Goal: Task Accomplishment & Management: Manage account settings

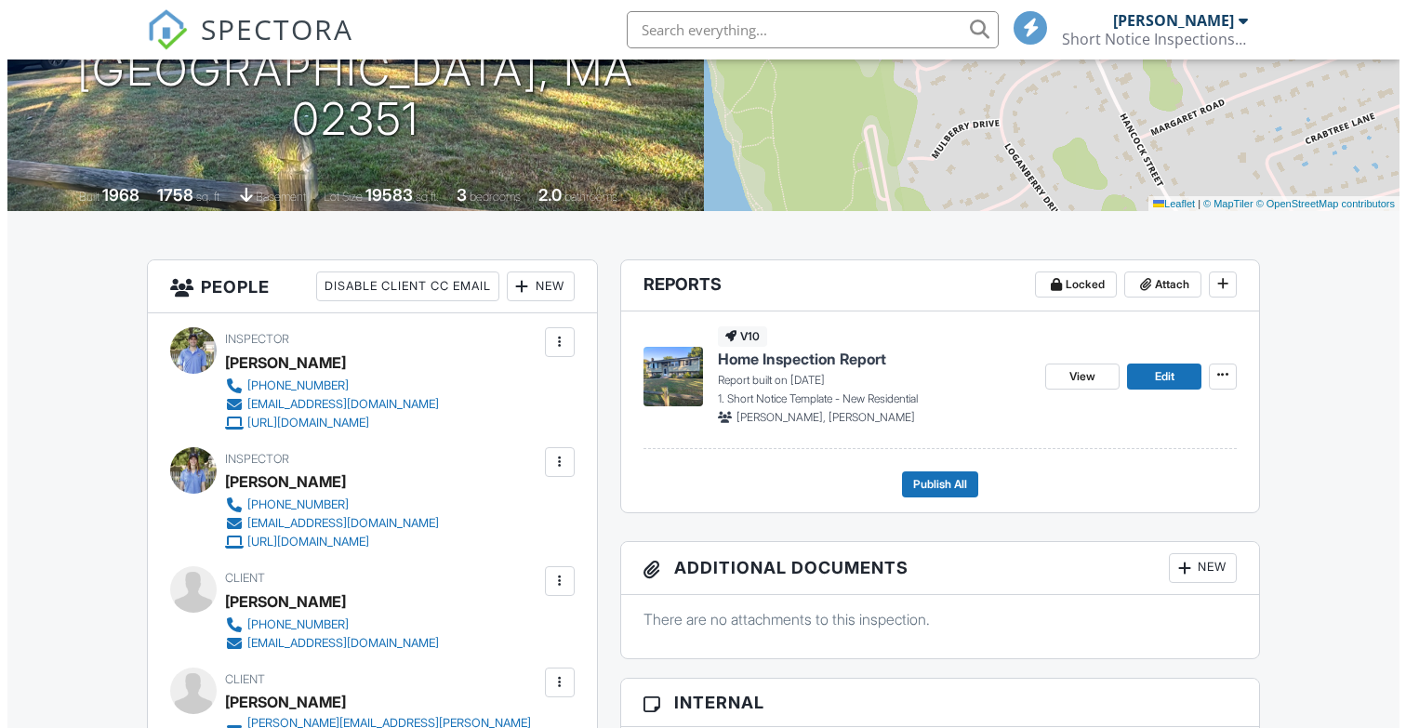
scroll to position [422, 0]
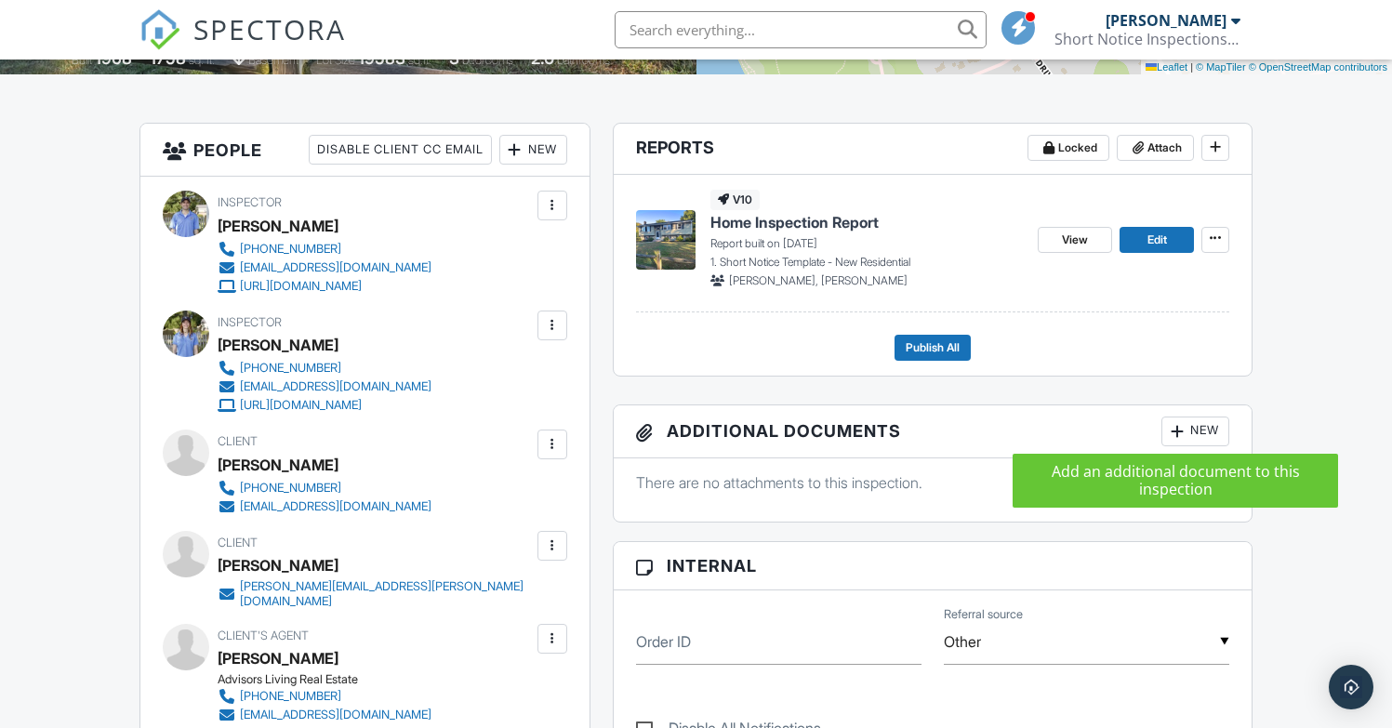
click at [1182, 425] on div at bounding box center [1177, 431] width 19 height 19
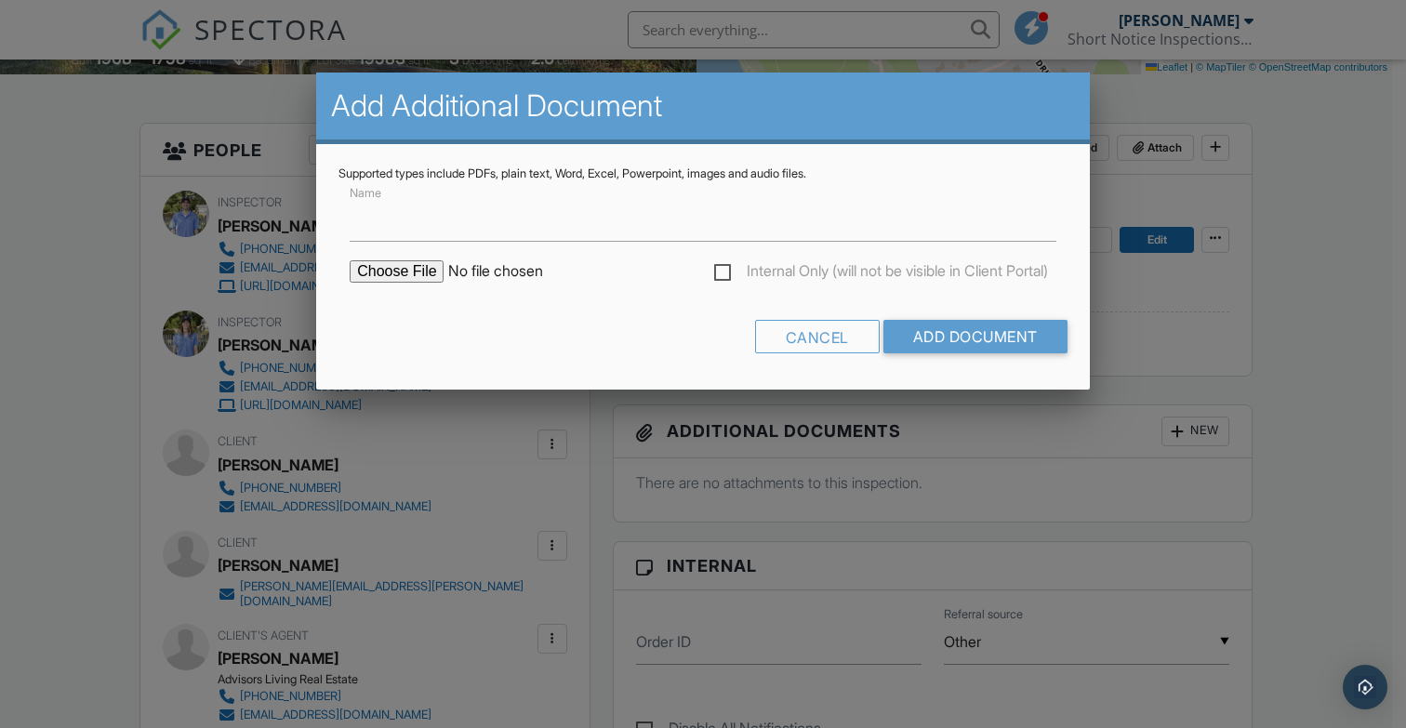
click at [399, 259] on form "Name Internal Only (will not be visible in Client Portal) Cancel Add Document" at bounding box center [703, 274] width 729 height 186
click at [400, 274] on input "file" at bounding box center [508, 271] width 316 height 22
type input "C:\fakepath\After Inspection guidance.pdf"
click at [982, 340] on input "Add Document" at bounding box center [976, 336] width 184 height 33
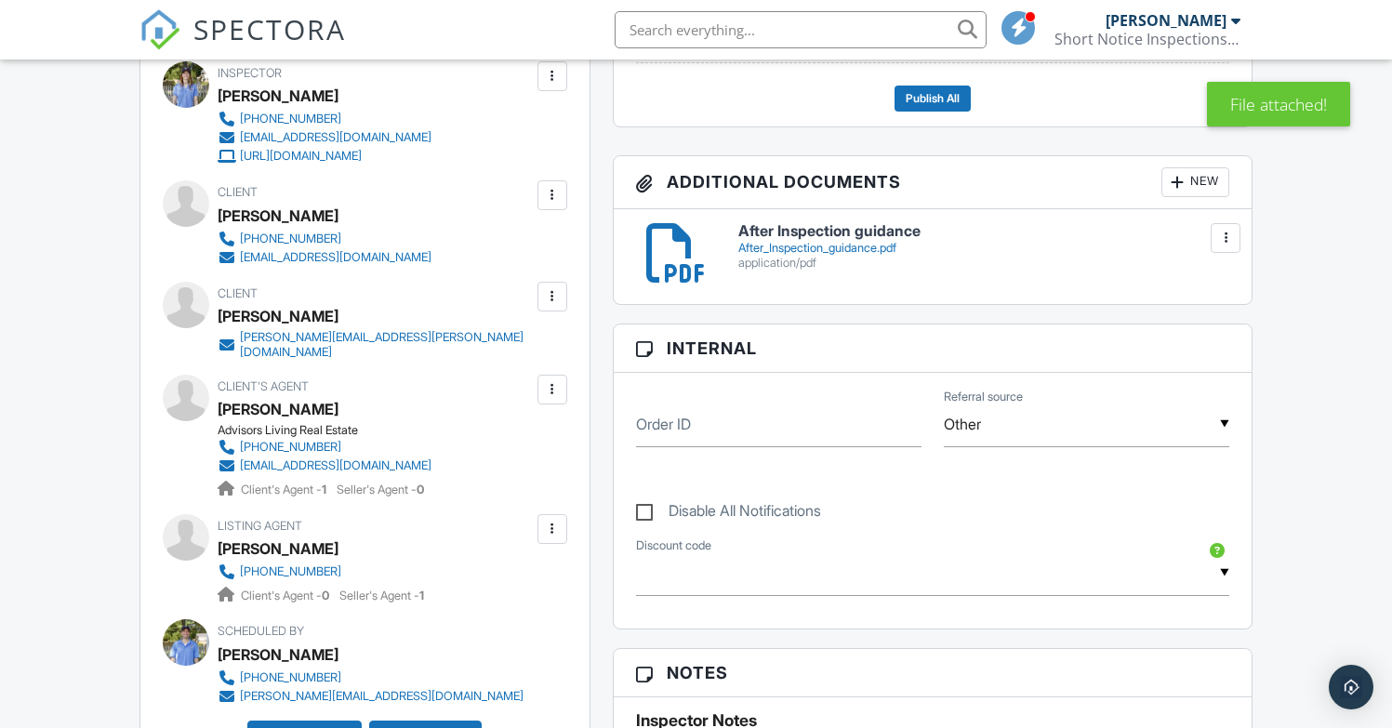
scroll to position [675, 0]
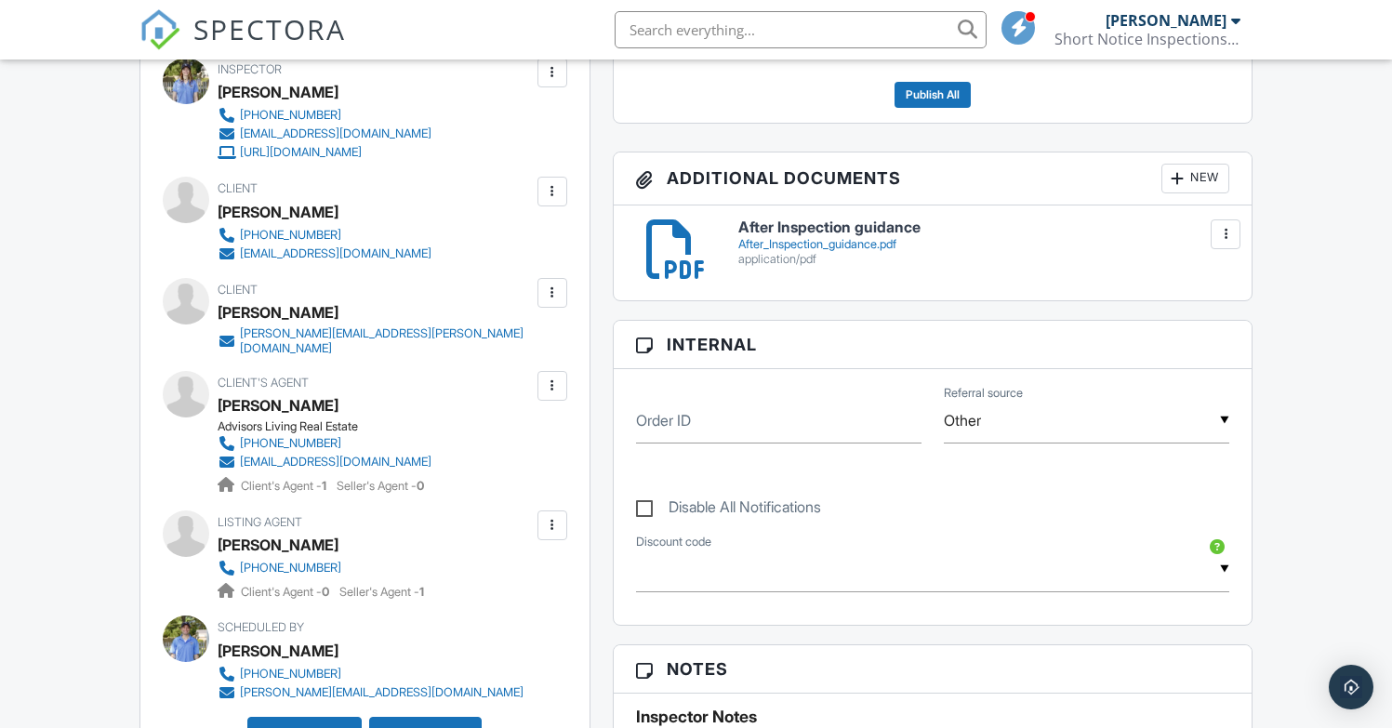
click at [1229, 233] on div at bounding box center [1225, 234] width 19 height 19
click at [1184, 311] on link "Delete" at bounding box center [1187, 316] width 69 height 20
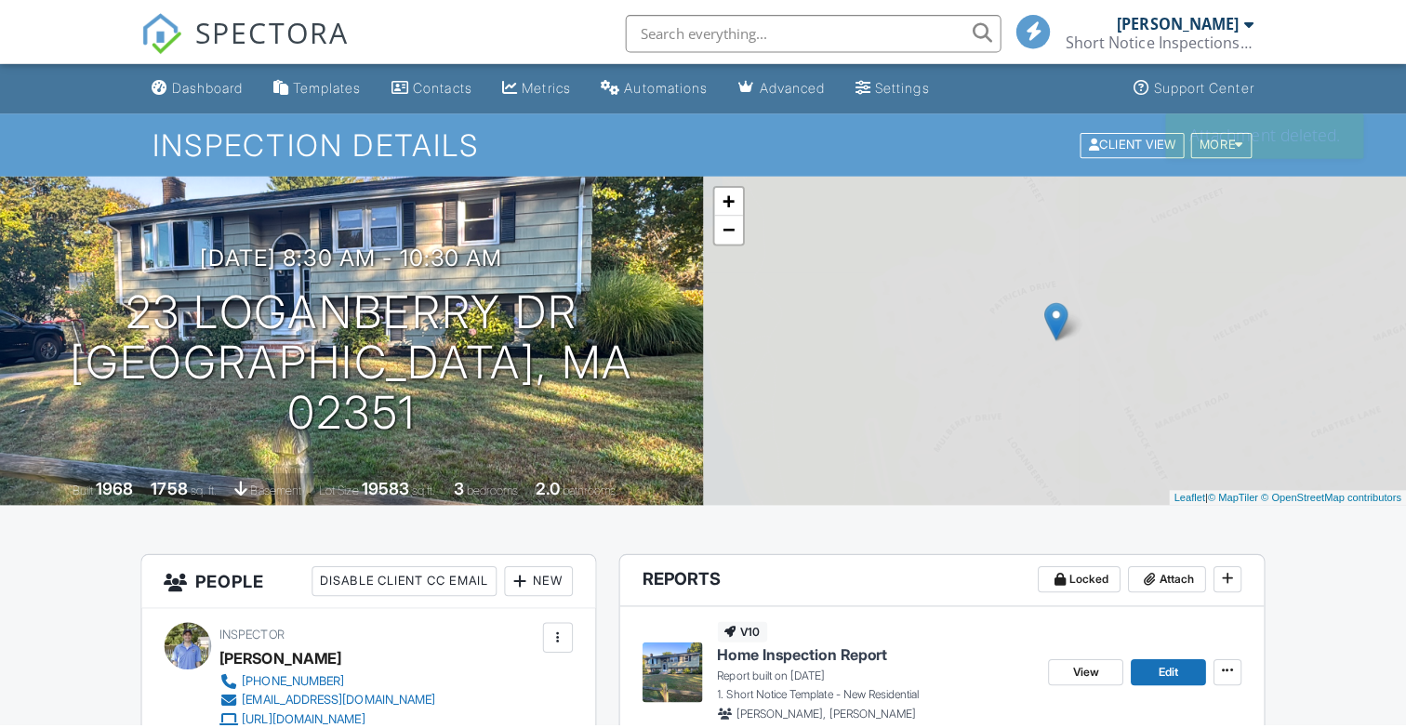
scroll to position [567, 0]
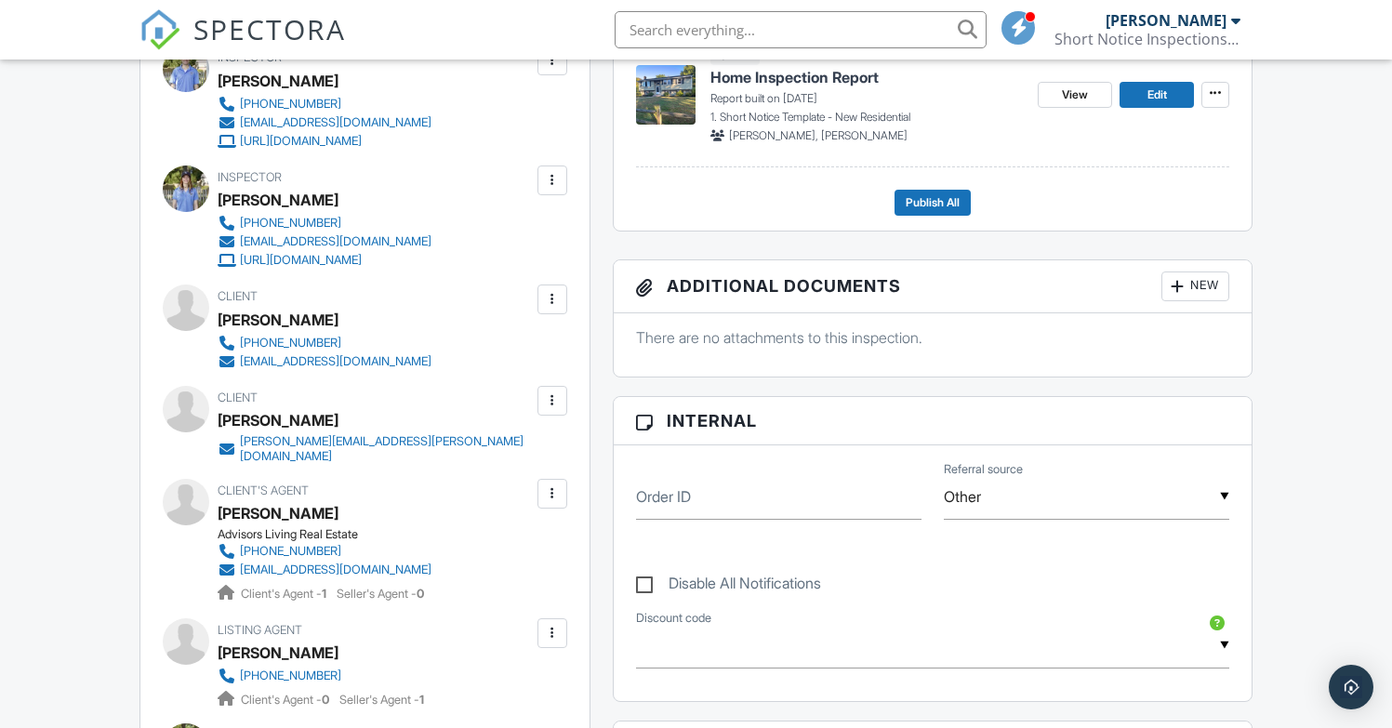
click at [1202, 287] on div "New" at bounding box center [1196, 287] width 68 height 30
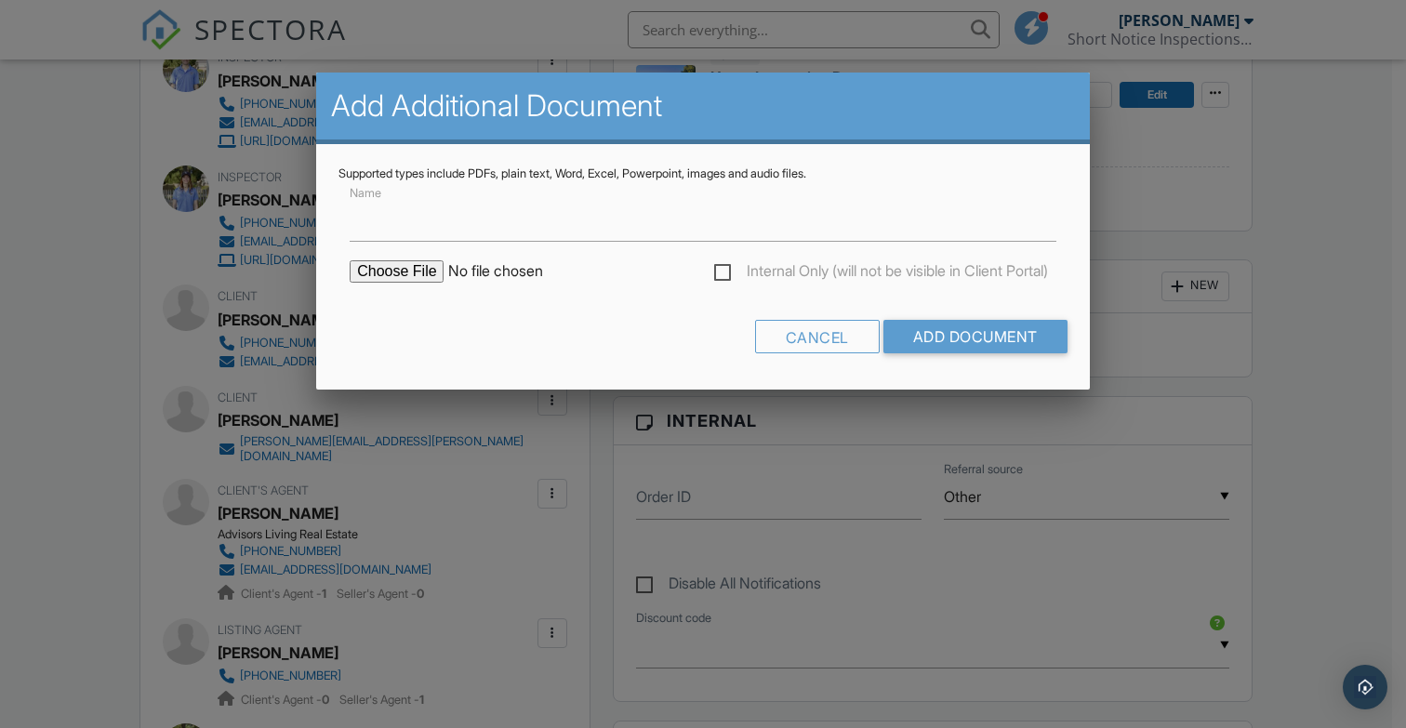
click at [385, 282] on input "file" at bounding box center [508, 271] width 316 height 22
type input "C:\fakepath\After Inspection guidance.pdf"
click at [950, 339] on input "Add Document" at bounding box center [976, 336] width 184 height 33
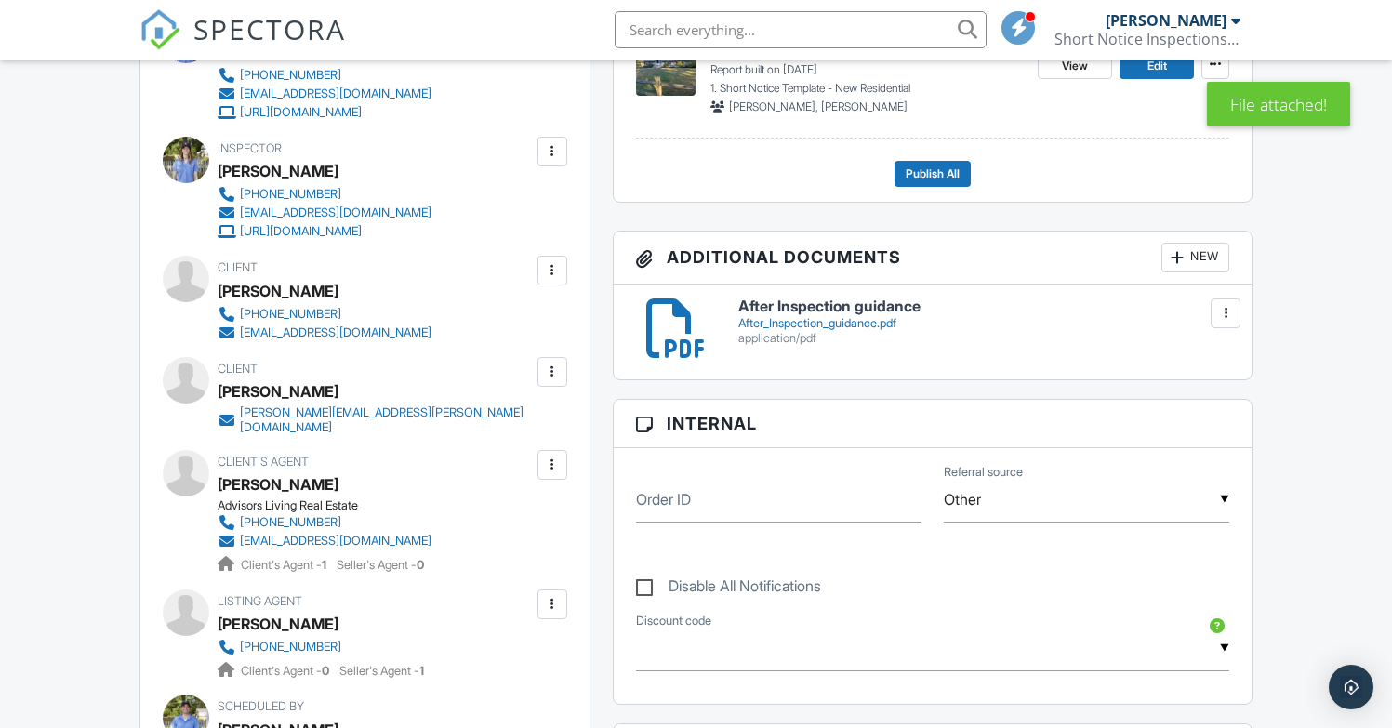
click at [1192, 251] on div "New" at bounding box center [1196, 258] width 68 height 30
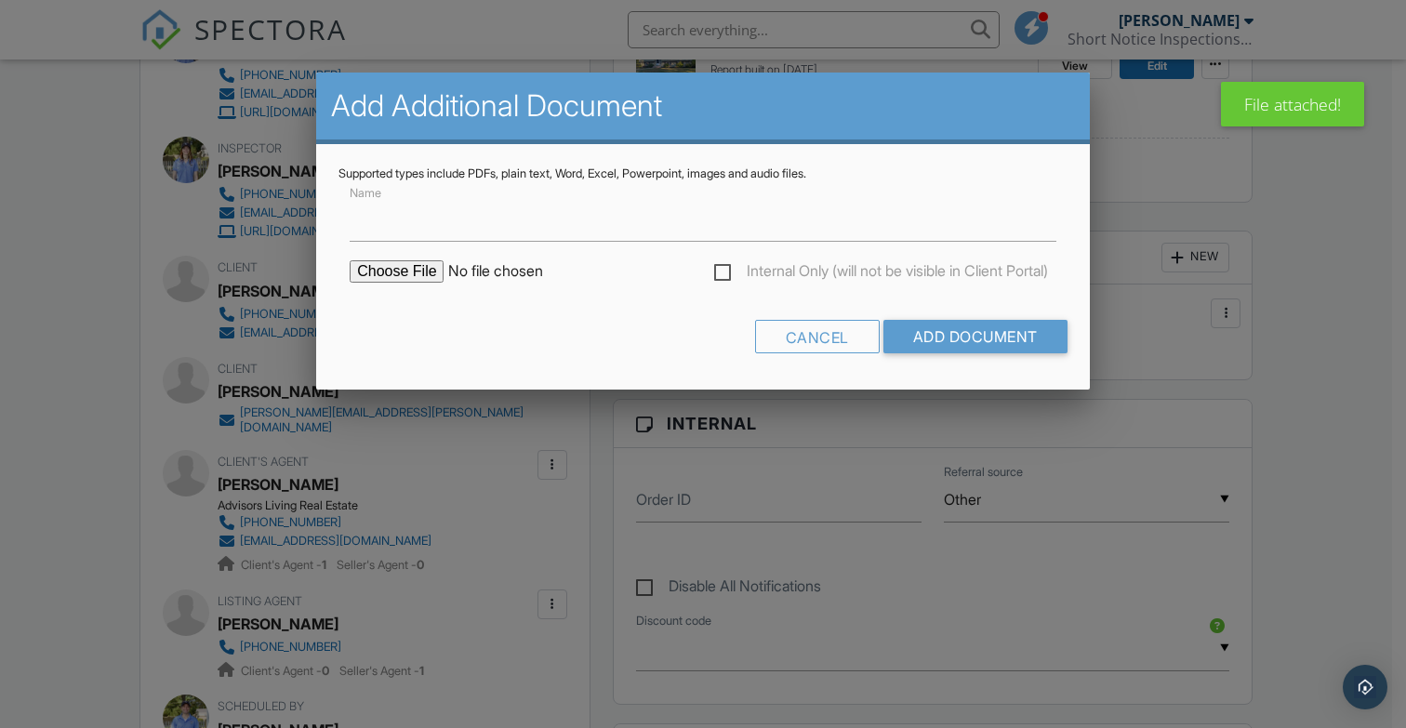
click at [402, 271] on input "file" at bounding box center [508, 271] width 316 height 22
type input "C:\fakepath\Consumer Fact Sheet.pdf"
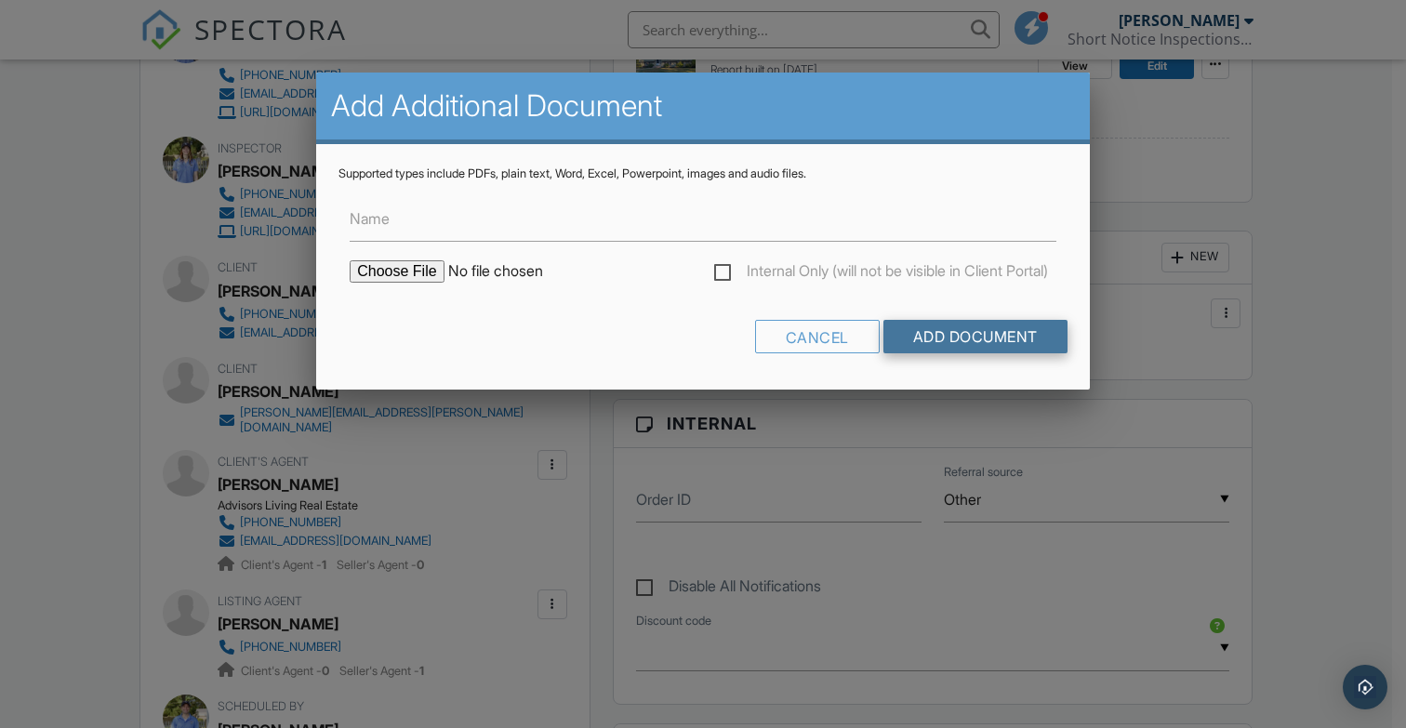
click at [935, 344] on input "Add Document" at bounding box center [976, 336] width 184 height 33
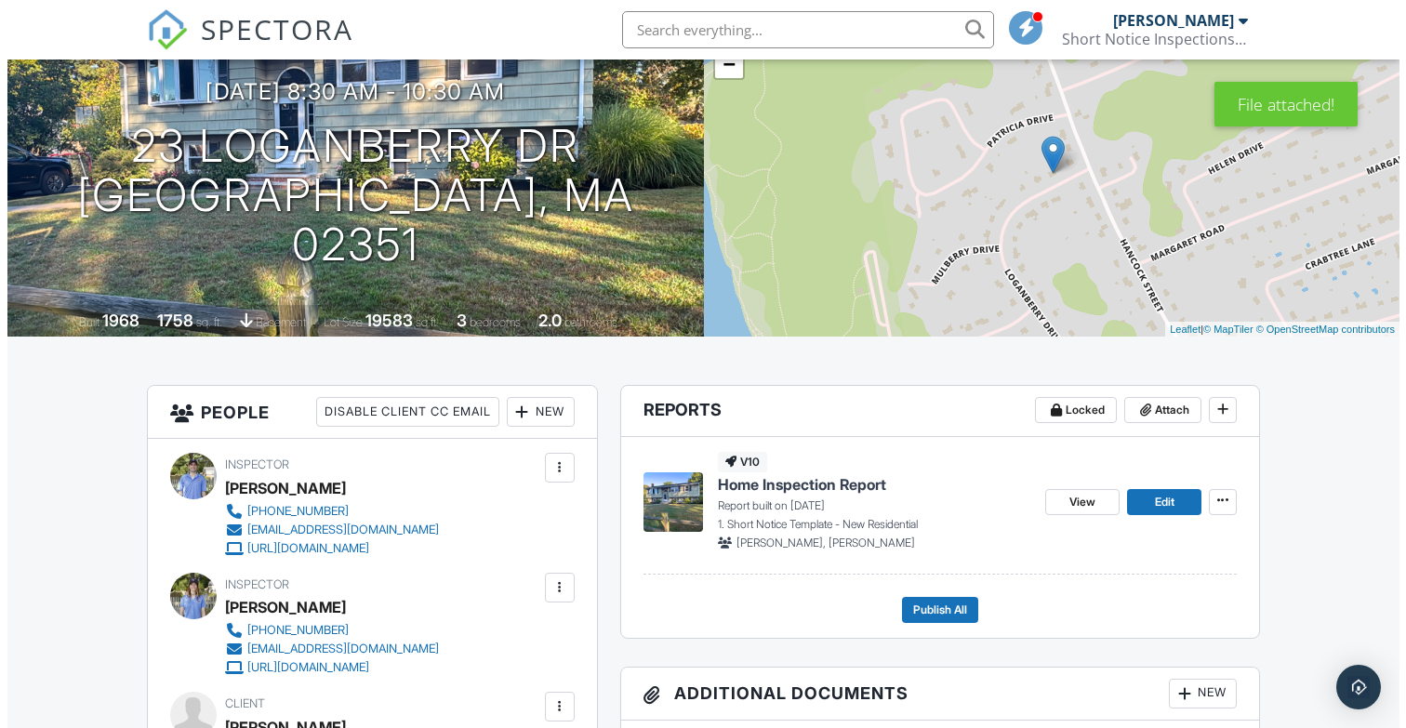
scroll to position [498, 0]
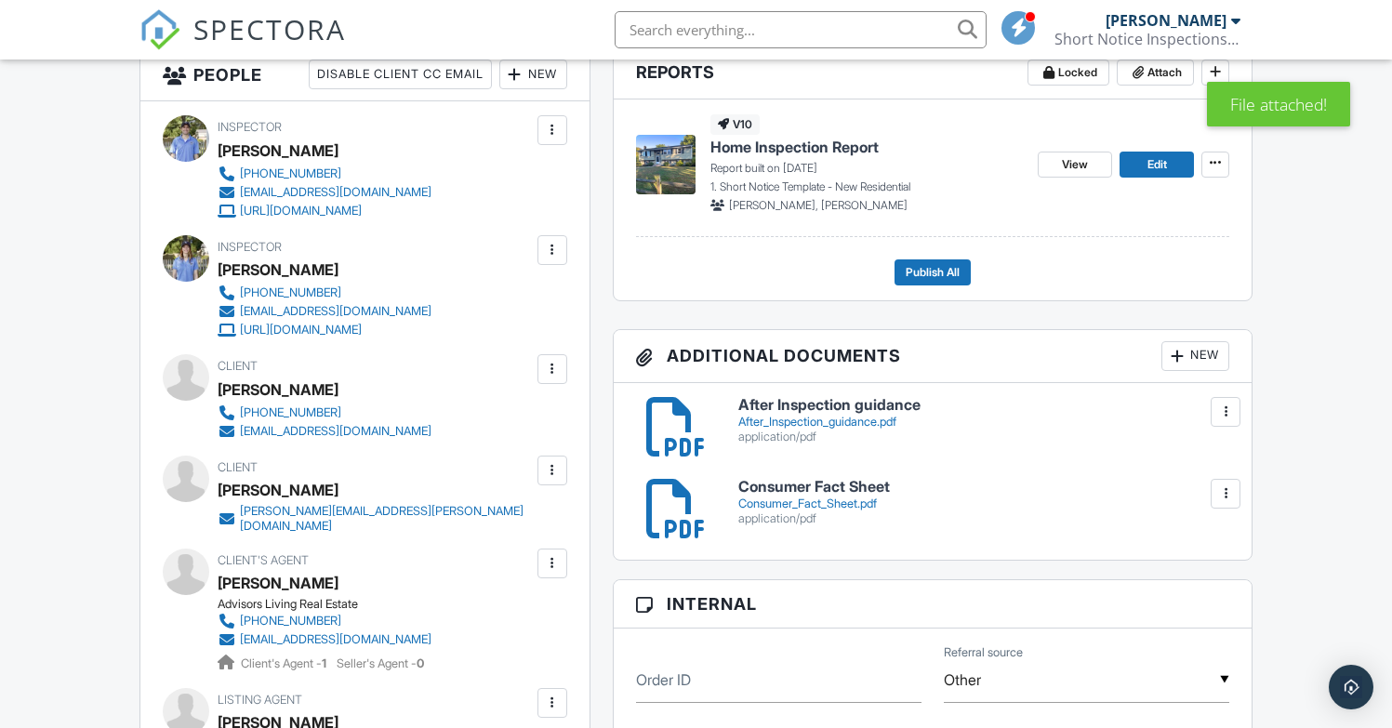
click at [1175, 368] on div "New" at bounding box center [1196, 356] width 68 height 30
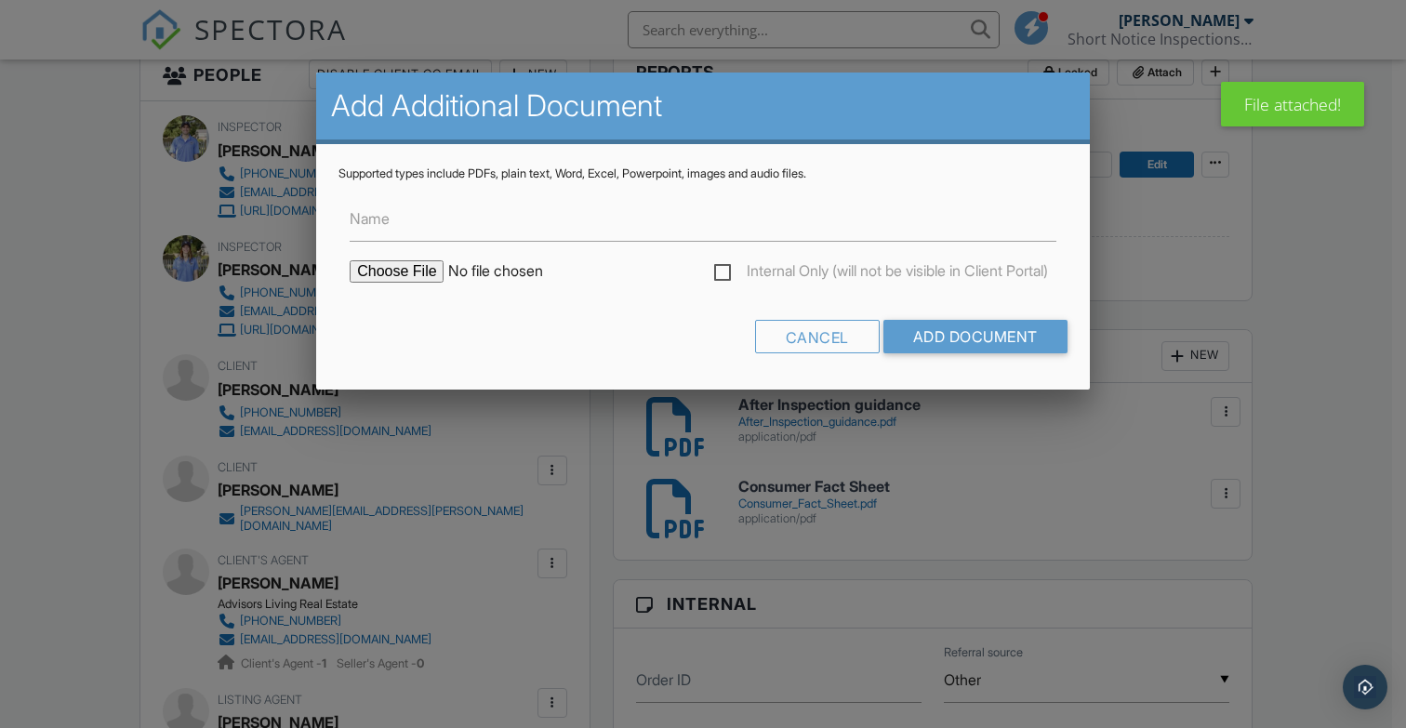
click at [392, 247] on form "Name Internal Only (will not be visible in Client Portal) Cancel Add Document" at bounding box center [703, 274] width 729 height 186
click at [403, 273] on input "file" at bounding box center [508, 271] width 316 height 22
type input "C:\fakepath\energy_eff_handout.pdf"
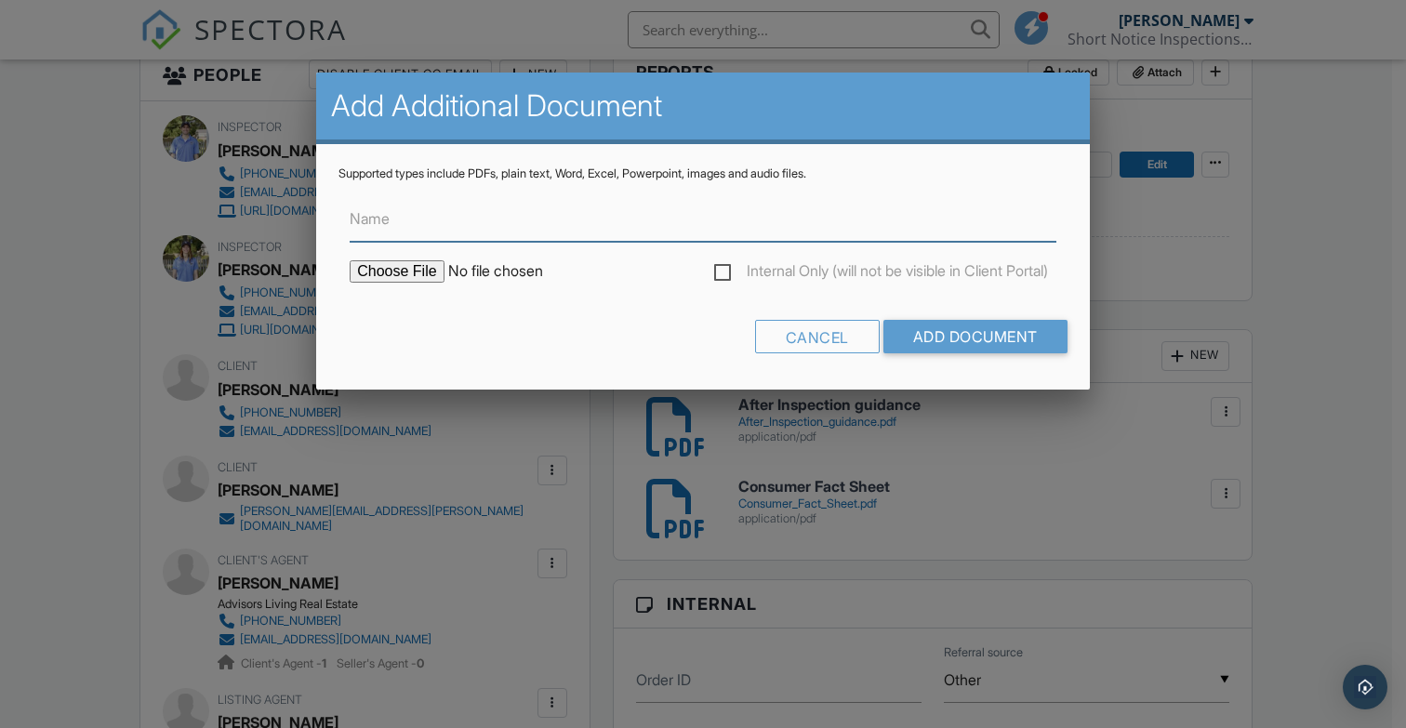
click at [532, 230] on input "Name" at bounding box center [703, 219] width 707 height 46
type input "Mass-Save Handout"
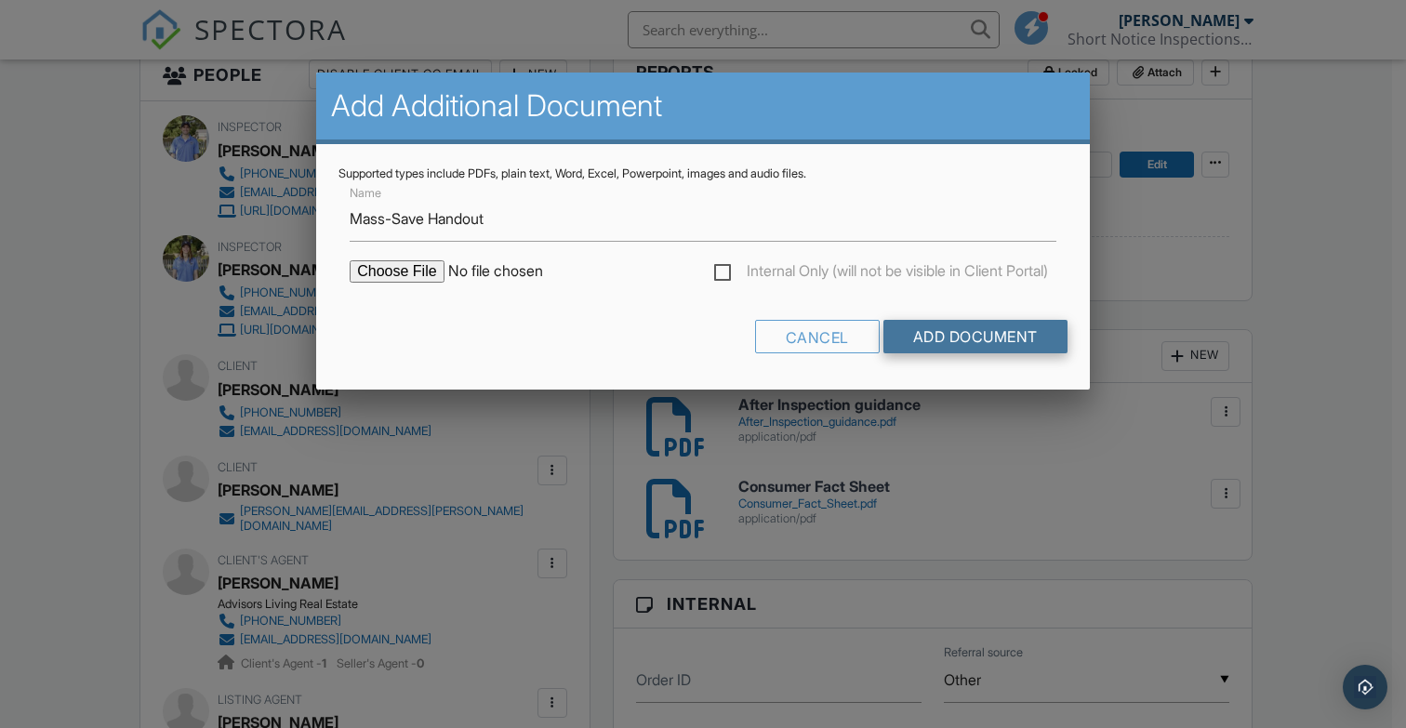
click at [918, 327] on input "Add Document" at bounding box center [976, 336] width 184 height 33
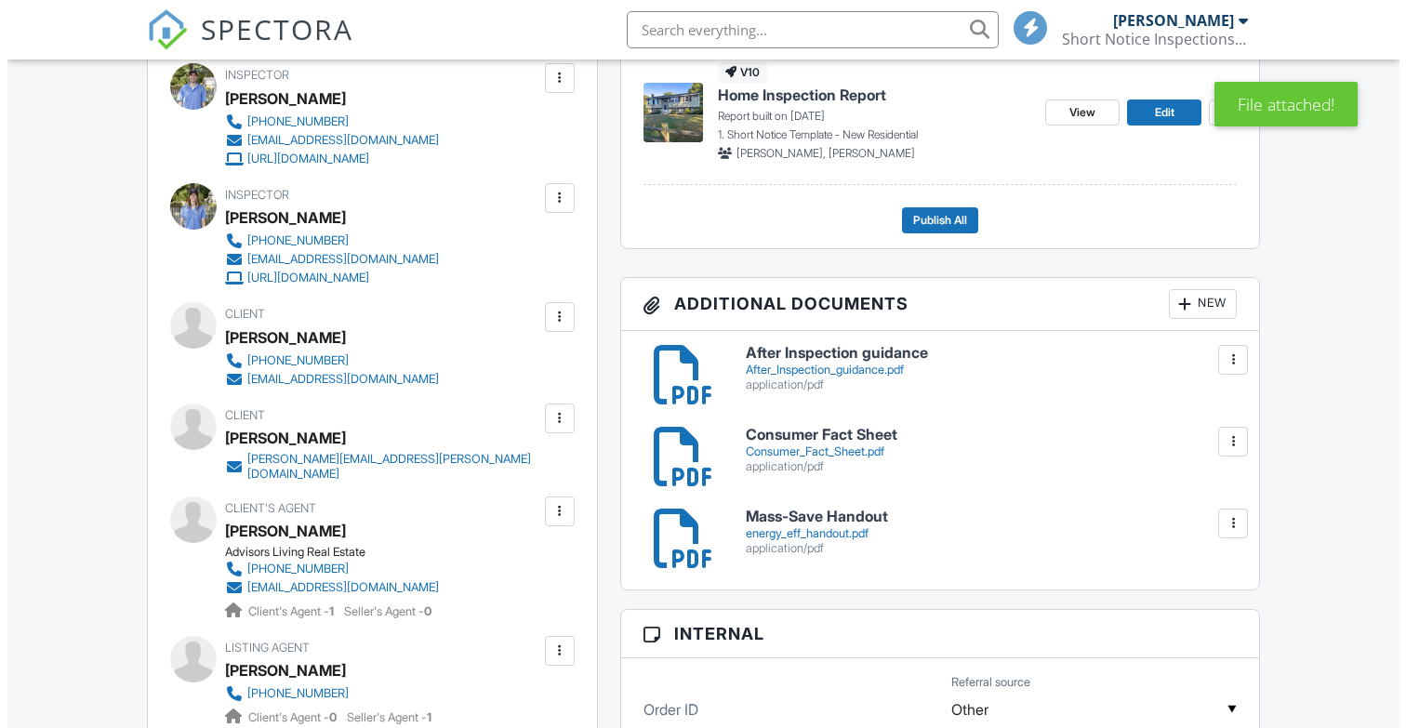
scroll to position [550, 0]
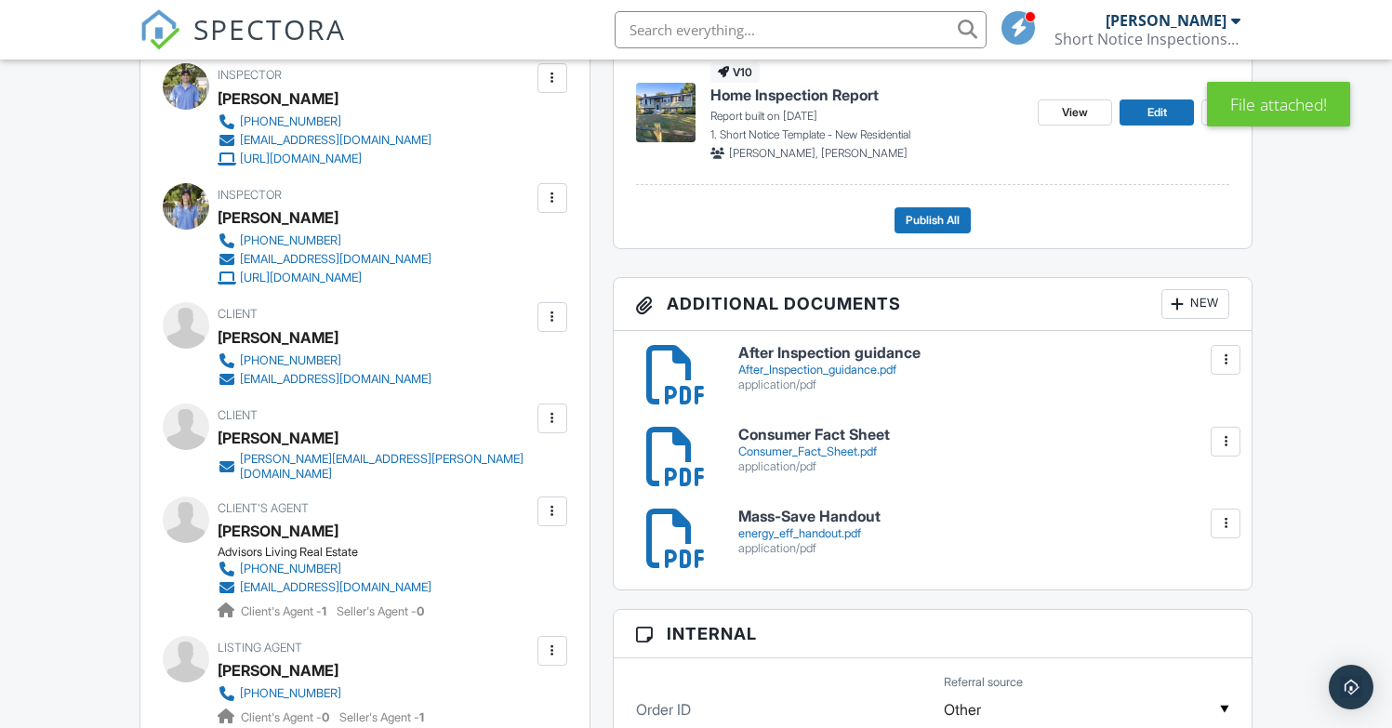
click at [1184, 304] on div at bounding box center [1177, 304] width 19 height 19
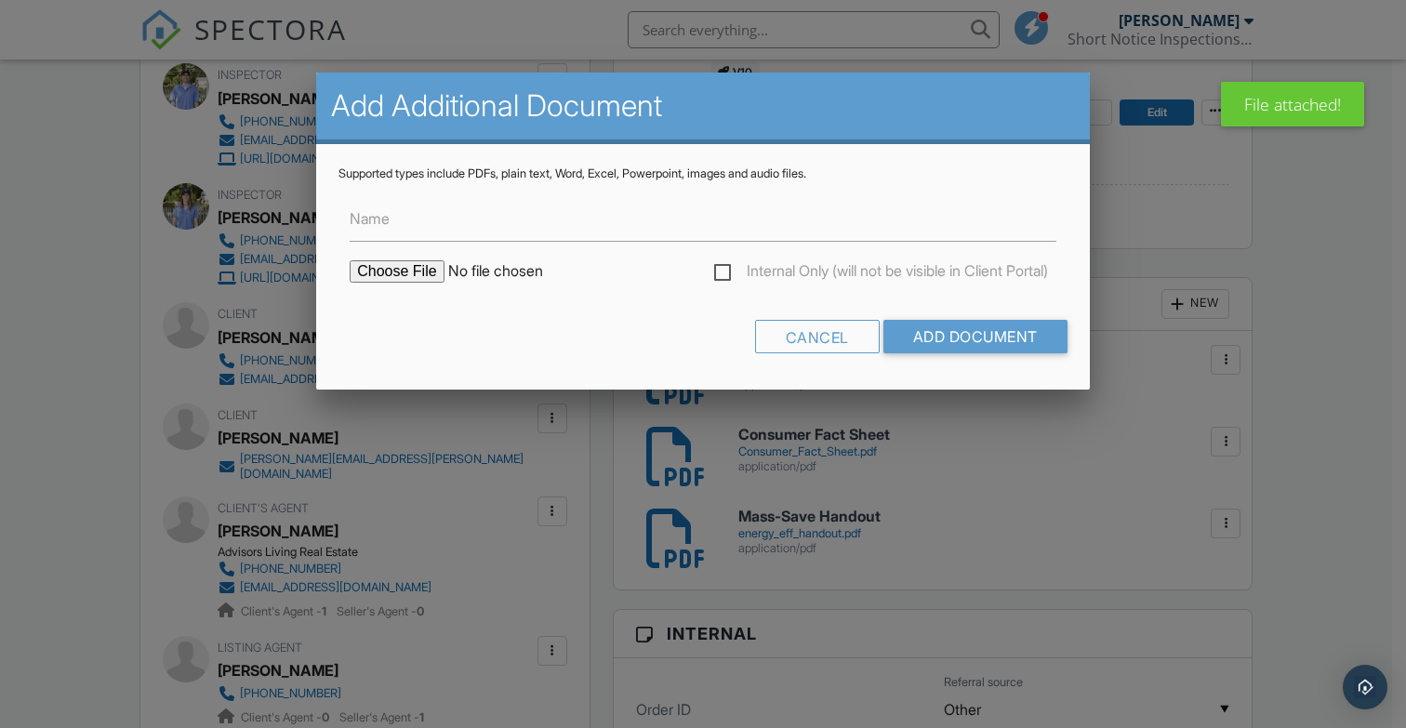
click at [393, 271] on input "file" at bounding box center [508, 271] width 316 height 22
type input "C:\fakepath\IO-LifeExpectancyChart.pdf"
click at [631, 224] on input "Name" at bounding box center [703, 219] width 707 height 46
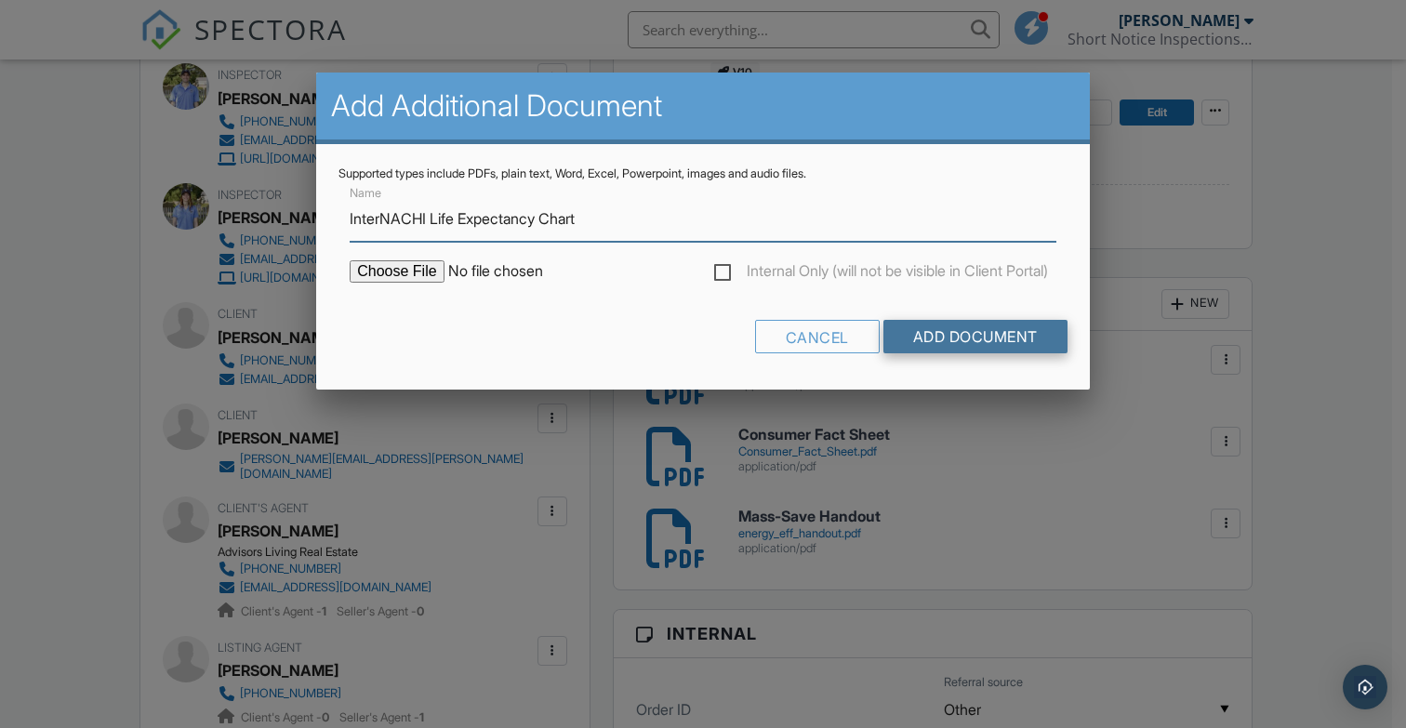
type input "InterNACHI Life Expectancy Chart"
click at [963, 336] on input "Add Document" at bounding box center [976, 336] width 184 height 33
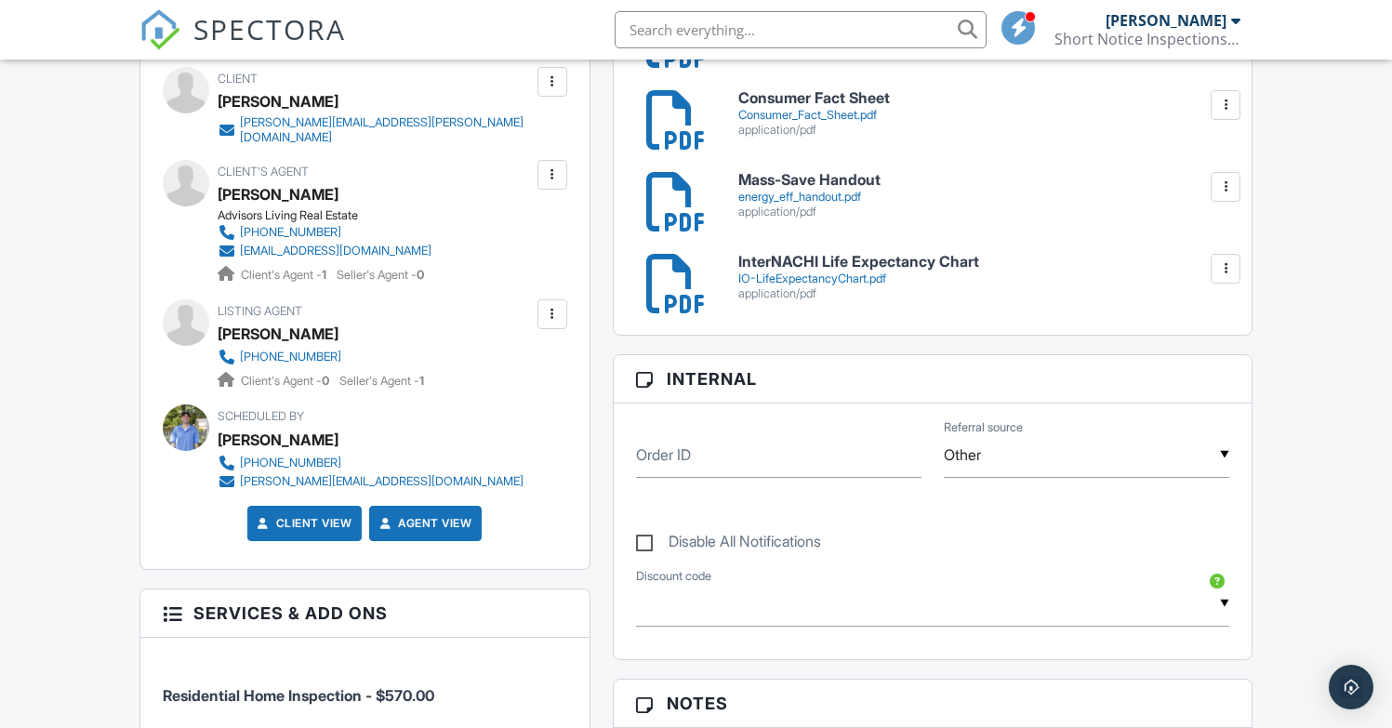
scroll to position [1300, 0]
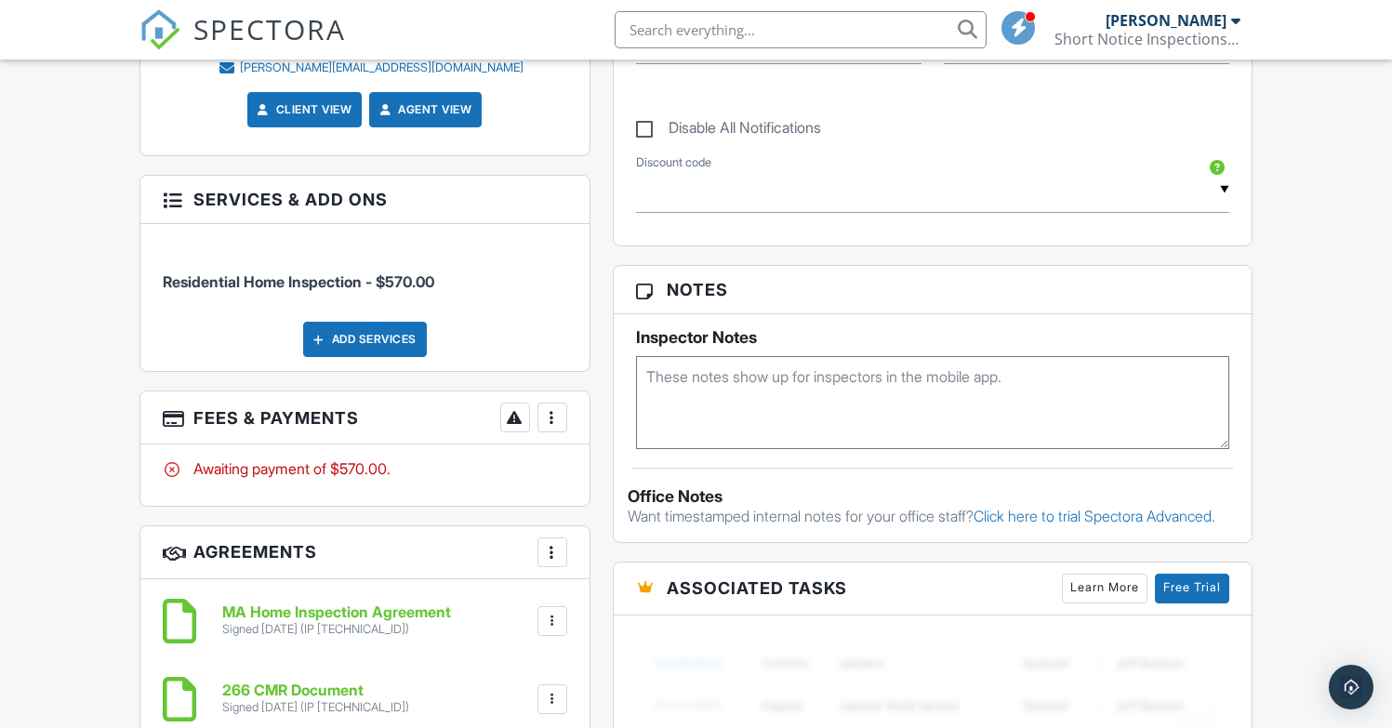
click at [560, 408] on div at bounding box center [552, 417] width 19 height 19
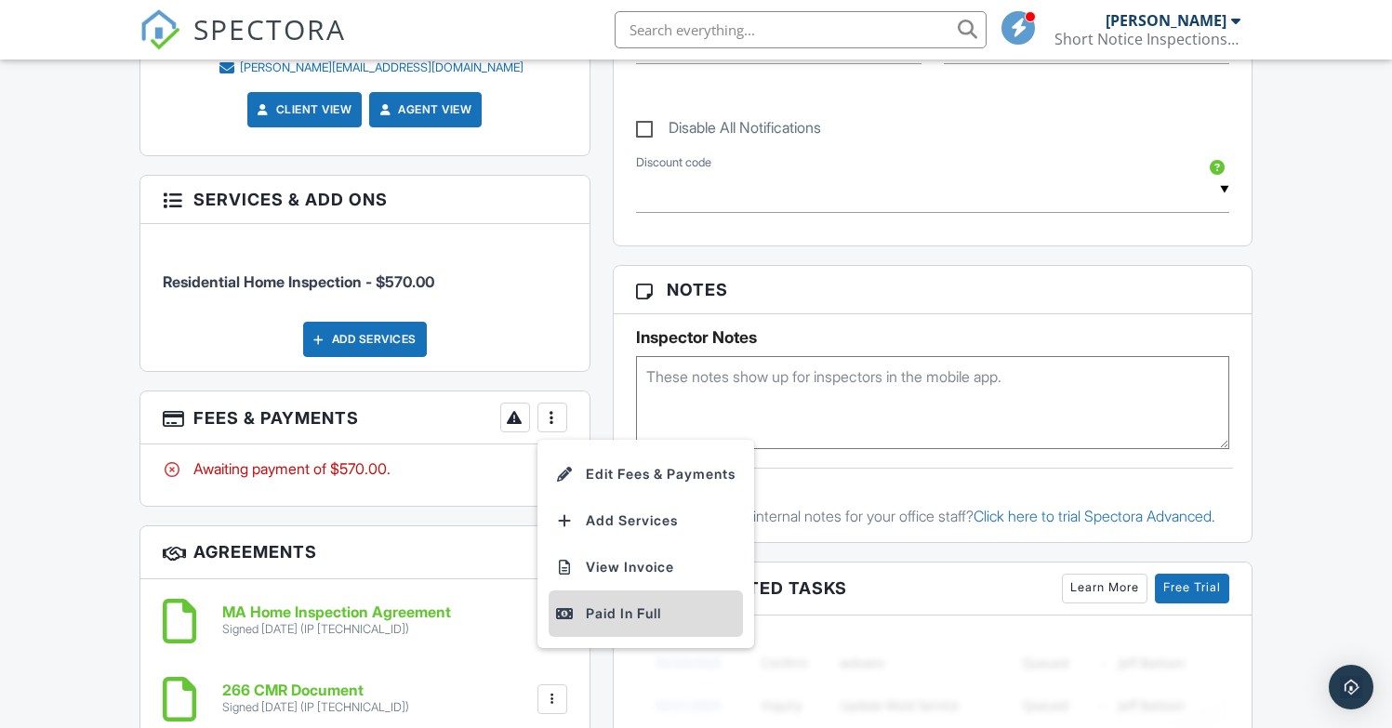
click at [636, 603] on div "Paid In Full" at bounding box center [645, 614] width 179 height 22
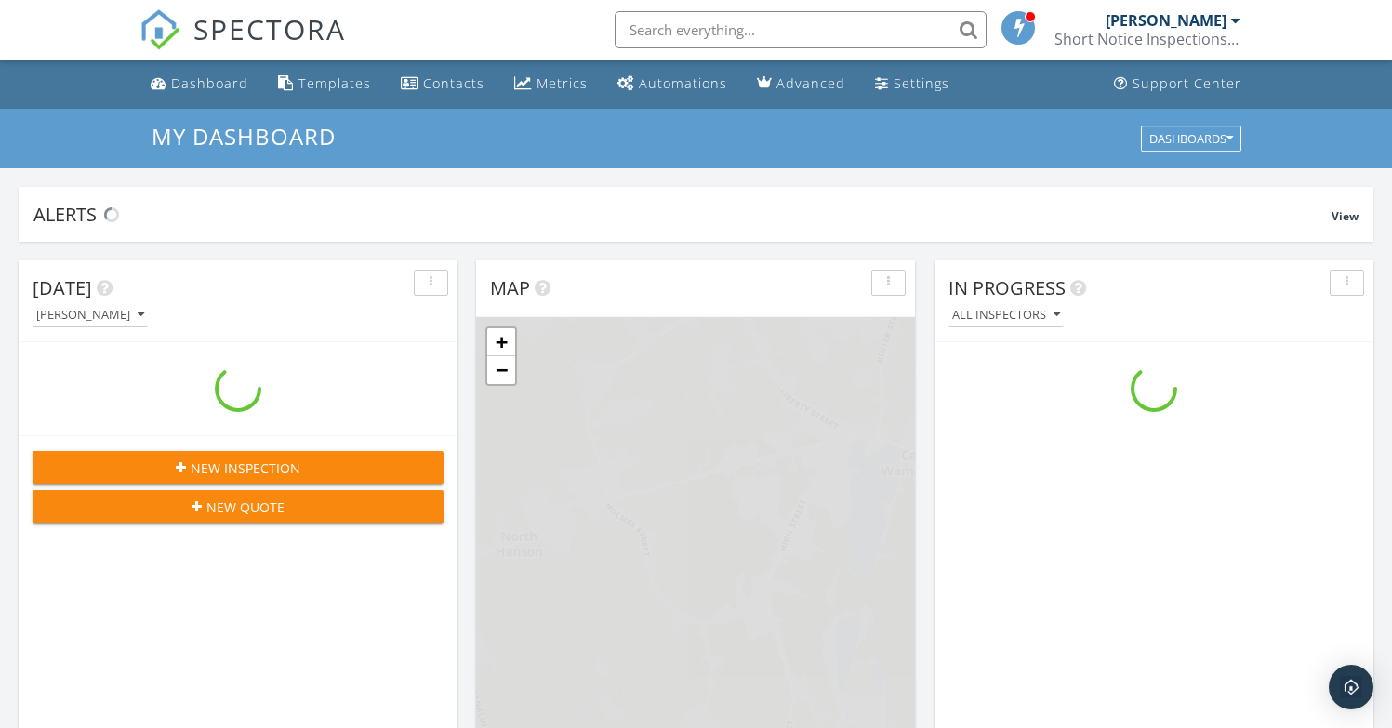
scroll to position [1721, 1421]
